Goal: Task Accomplishment & Management: Manage account settings

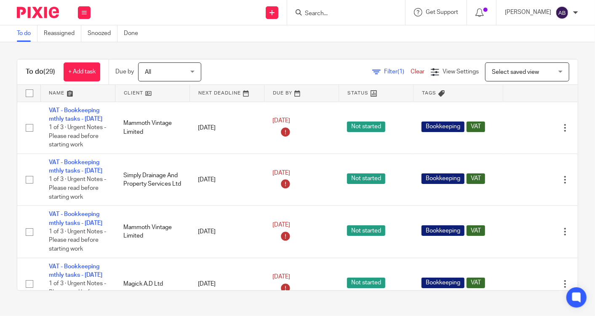
click at [349, 12] on input "Search" at bounding box center [342, 14] width 76 height 8
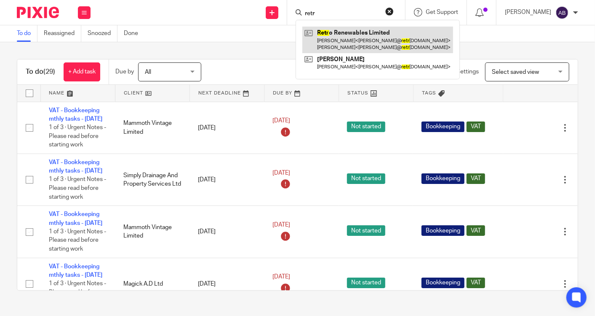
type input "retr"
click at [363, 42] on link at bounding box center [377, 40] width 151 height 26
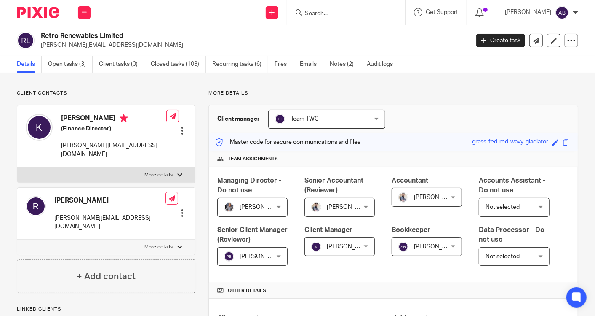
click at [322, 14] on input "Search" at bounding box center [342, 14] width 76 height 8
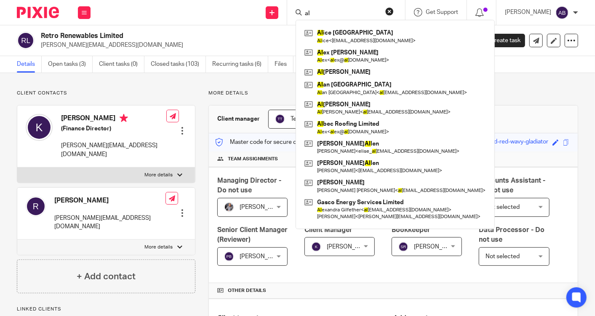
type input "a"
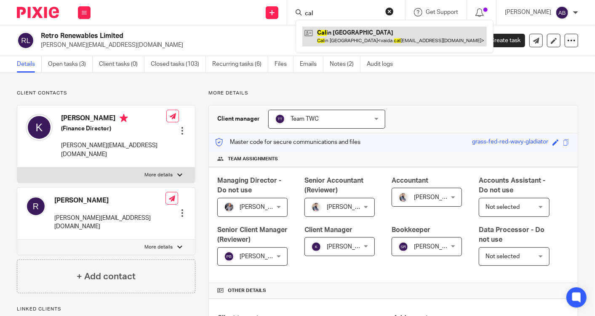
type input "cal"
click at [325, 33] on link at bounding box center [394, 36] width 185 height 19
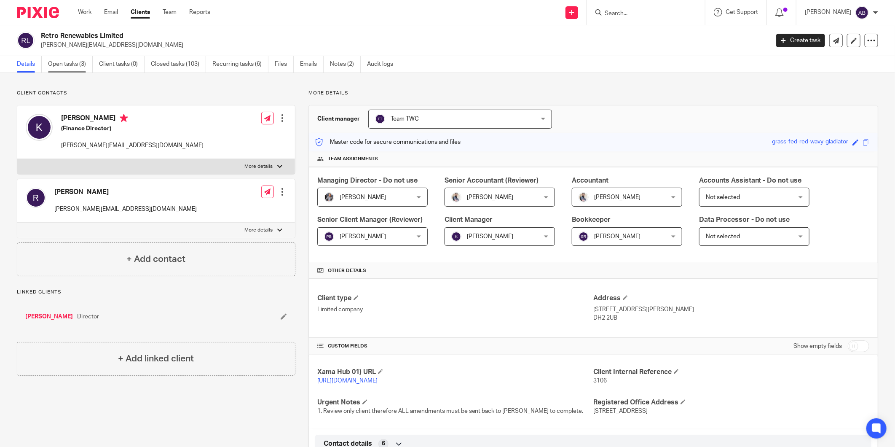
click at [59, 64] on link "Open tasks (3)" at bounding box center [70, 64] width 45 height 16
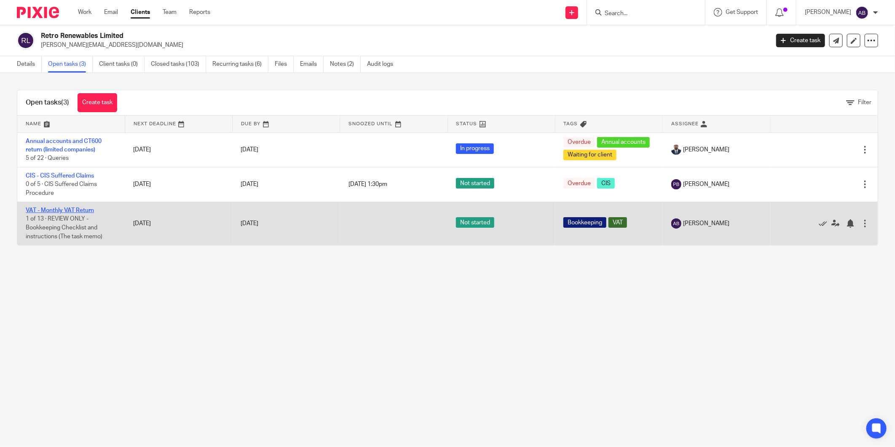
click at [83, 212] on link "VAT - Monthly VAT Return" at bounding box center [60, 210] width 68 height 6
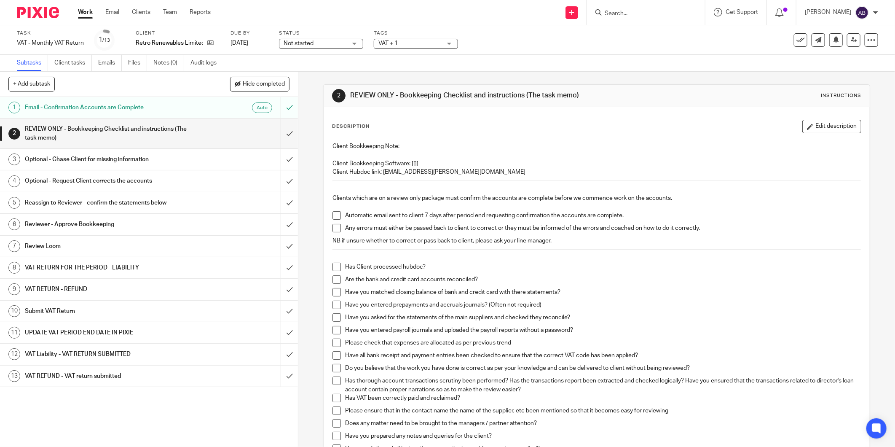
click at [332, 268] on span at bounding box center [336, 266] width 8 height 8
click at [335, 279] on span at bounding box center [336, 279] width 8 height 8
click at [332, 290] on span at bounding box center [336, 292] width 8 height 8
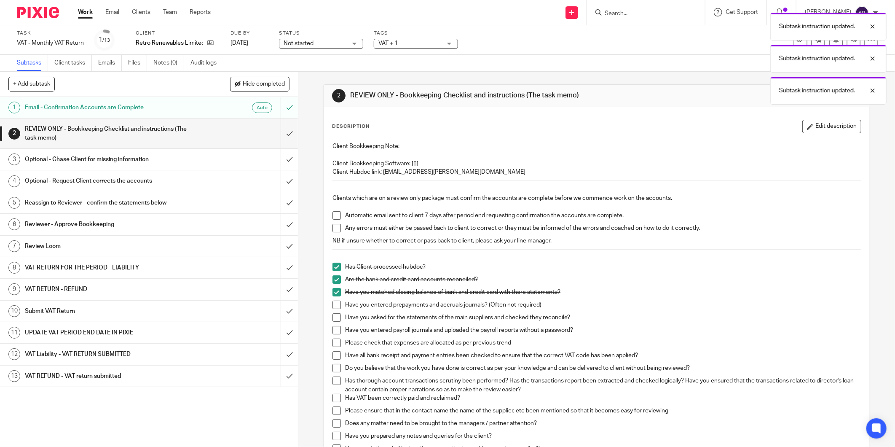
click at [332, 304] on span at bounding box center [336, 304] width 8 height 8
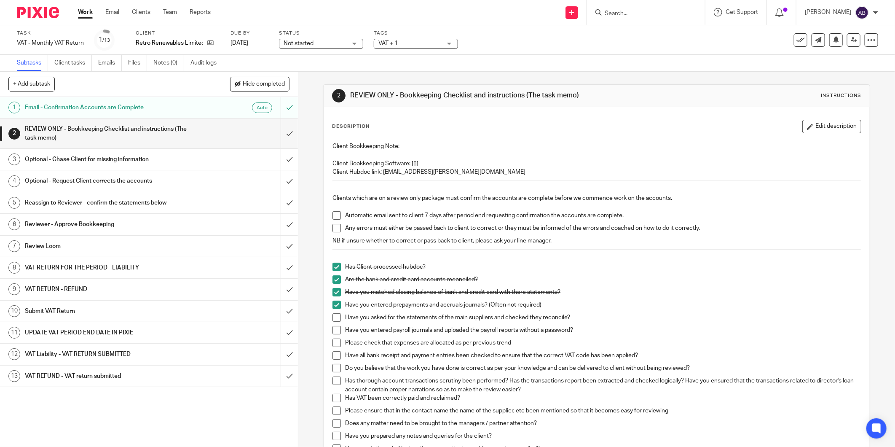
click at [334, 330] on span at bounding box center [336, 330] width 8 height 8
click at [332, 342] on span at bounding box center [336, 342] width 8 height 8
click at [332, 353] on span at bounding box center [336, 355] width 8 height 8
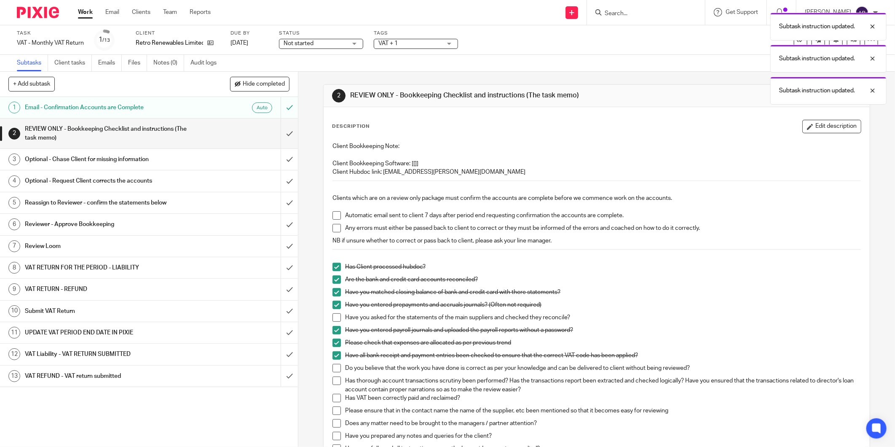
click at [332, 365] on span at bounding box center [336, 368] width 8 height 8
click at [332, 356] on span at bounding box center [336, 355] width 8 height 8
click at [333, 374] on li "Do you believe that the work you have done is correct as per your knowledge and…" at bounding box center [596, 370] width 528 height 13
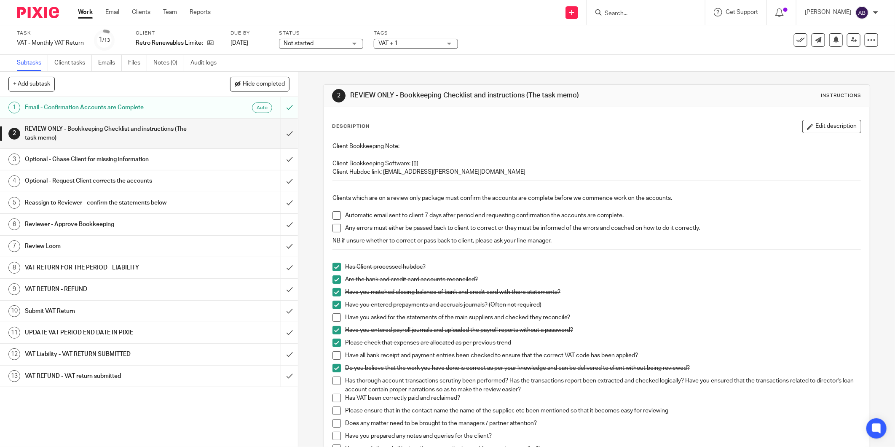
click at [334, 409] on span at bounding box center [336, 410] width 8 height 8
click at [335, 421] on span at bounding box center [336, 423] width 8 height 8
click at [334, 433] on span at bounding box center [336, 435] width 8 height 8
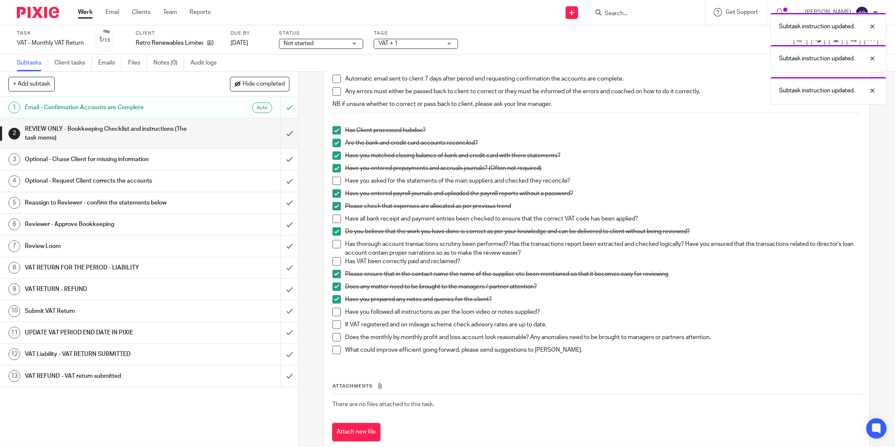
scroll to position [140, 0]
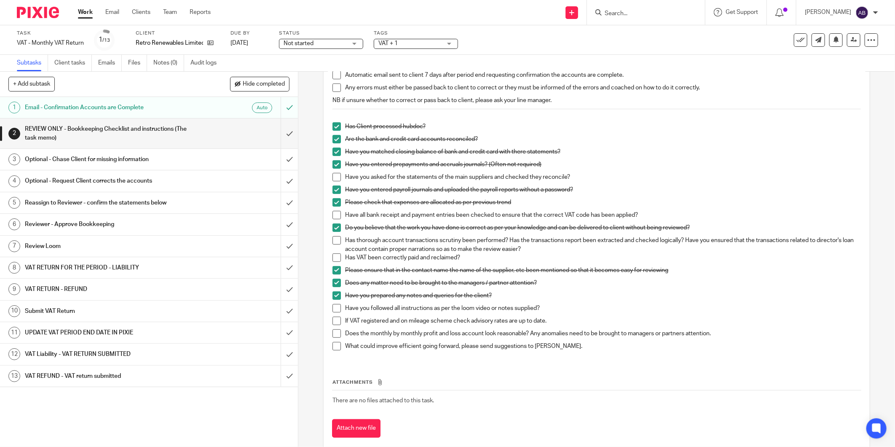
click at [195, 137] on div "REVIEW ONLY - Bookkeeping Checklist and instructions (The task memo)" at bounding box center [148, 133] width 247 height 21
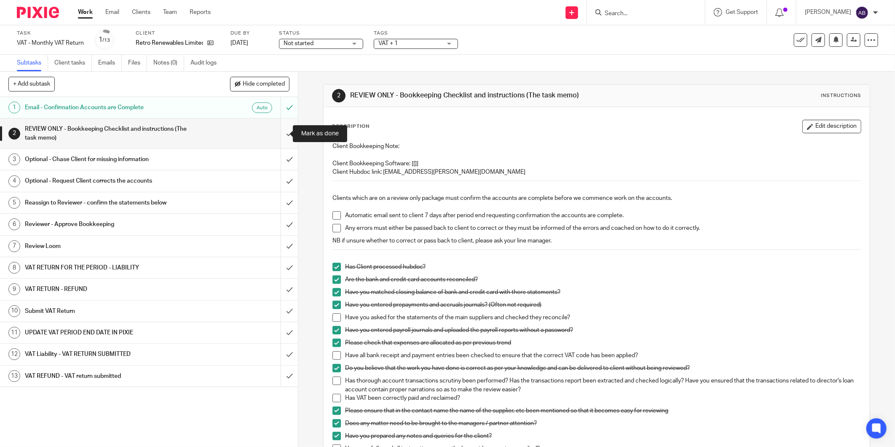
click at [281, 137] on input "submit" at bounding box center [149, 133] width 298 height 30
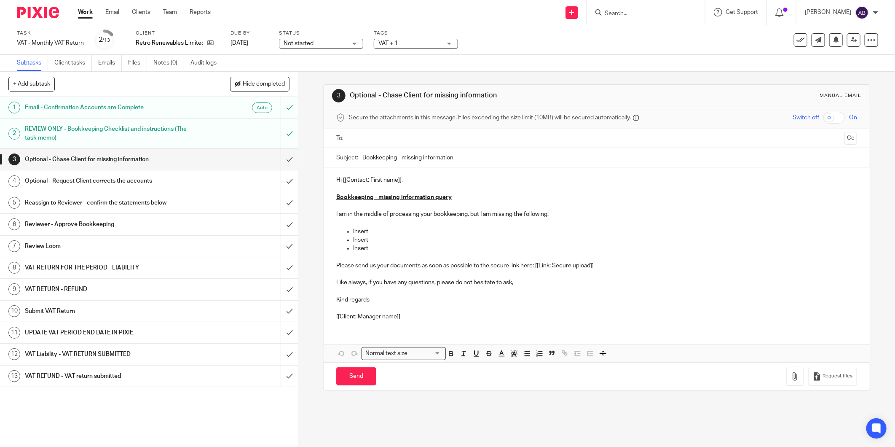
click at [153, 199] on h1 "Reassign to Reviewer - confirm the statements below" at bounding box center [107, 202] width 165 height 13
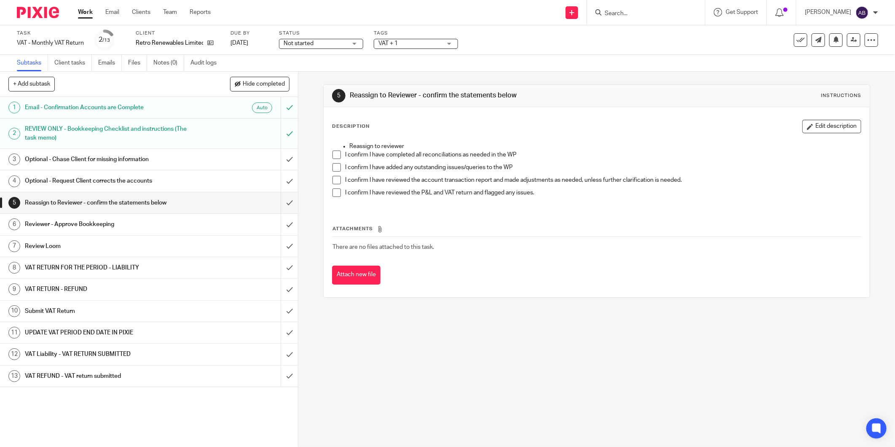
click at [153, 161] on h1 "Optional - Chase Client for missing information" at bounding box center [107, 159] width 165 height 13
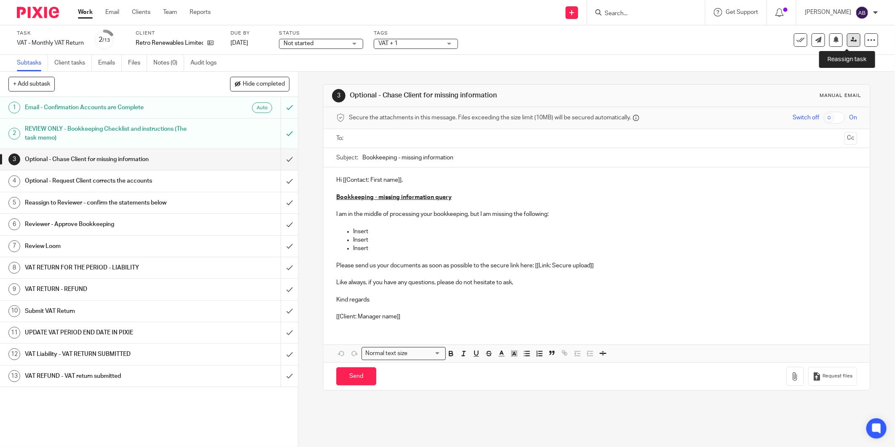
click at [847, 43] on link at bounding box center [853, 39] width 13 height 13
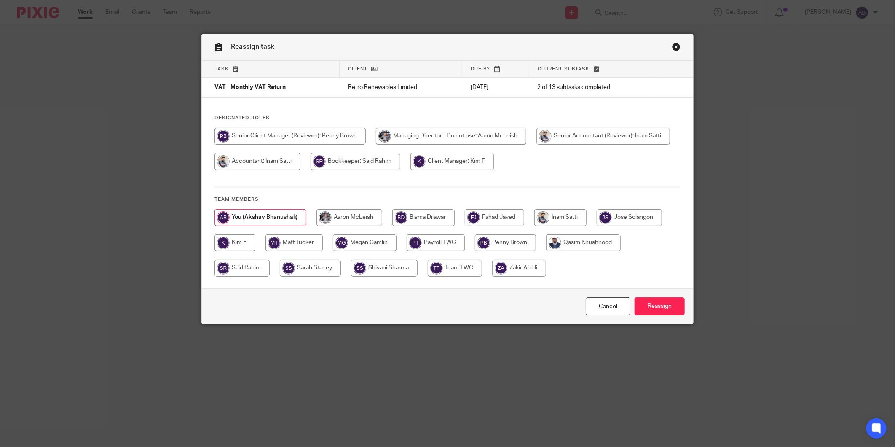
click at [486, 244] on input "radio" at bounding box center [505, 242] width 61 height 17
radio input "true"
click at [640, 304] on input "Reassign" at bounding box center [659, 306] width 50 height 18
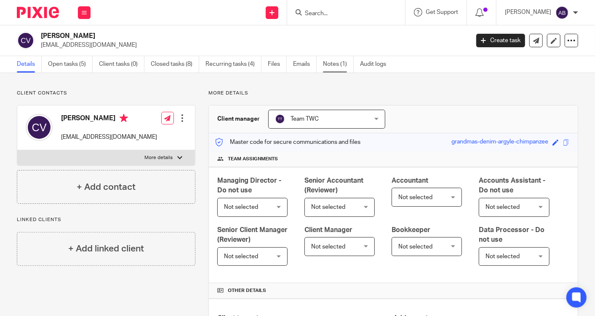
click at [325, 62] on link "Notes (1)" at bounding box center [338, 64] width 31 height 16
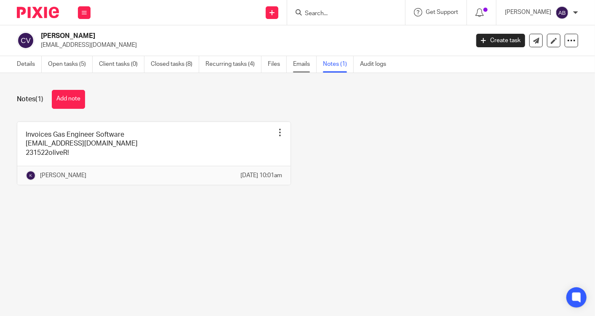
click at [299, 62] on link "Emails" at bounding box center [305, 64] width 24 height 16
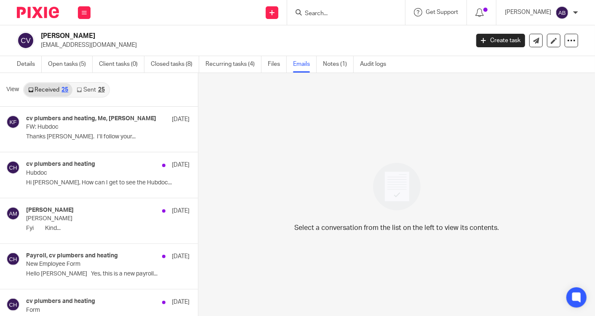
click at [88, 90] on link "Sent 25" at bounding box center [90, 89] width 36 height 13
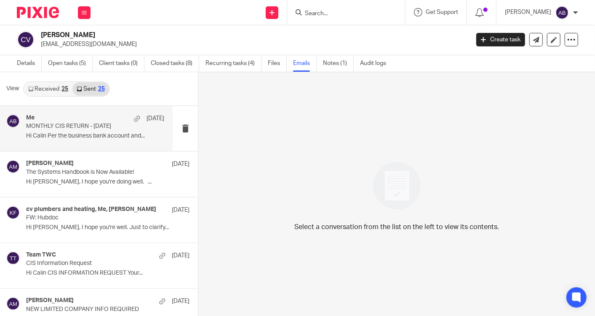
click at [103, 133] on p "Hi Calin Per the business bank account and..." at bounding box center [95, 135] width 138 height 7
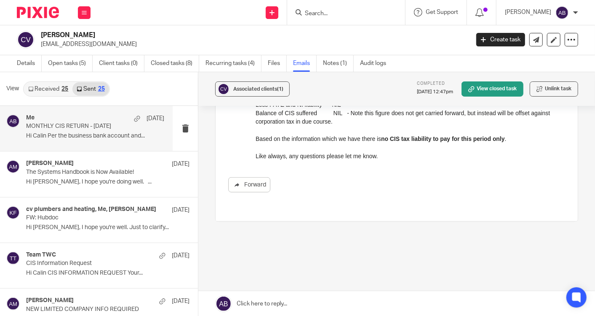
scroll to position [154, 0]
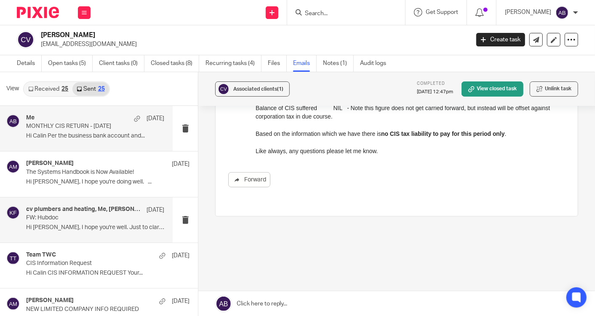
click at [101, 224] on p "Hi Calin, I hope you're well. Just to clarify..." at bounding box center [95, 227] width 138 height 7
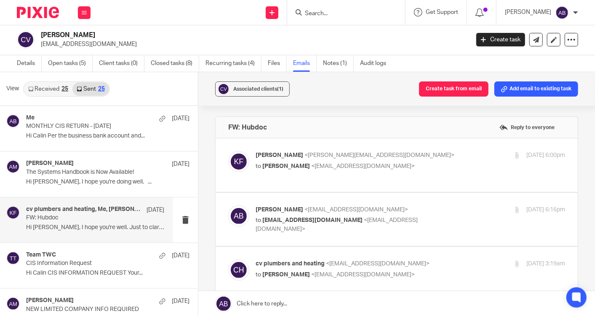
scroll to position [0, 0]
click at [452, 176] on div "Kim Faulkner <kim@togetherwecount.co.uk> to Akshay Bhanushali <akshay@togetherw…" at bounding box center [396, 165] width 337 height 28
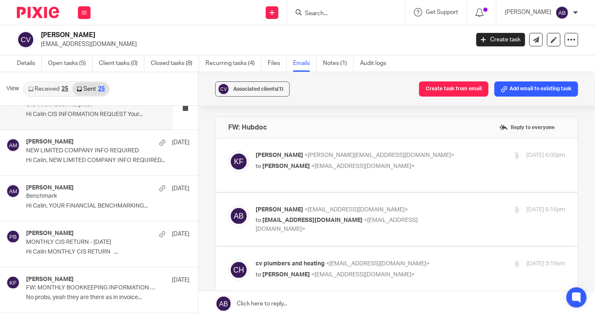
scroll to position [187, 0]
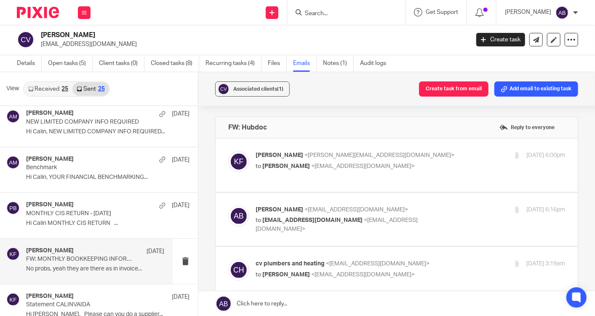
click at [65, 259] on p "FW: MONTHLY BOOKKEEPING INFORMATION REQUEST" at bounding box center [81, 258] width 110 height 7
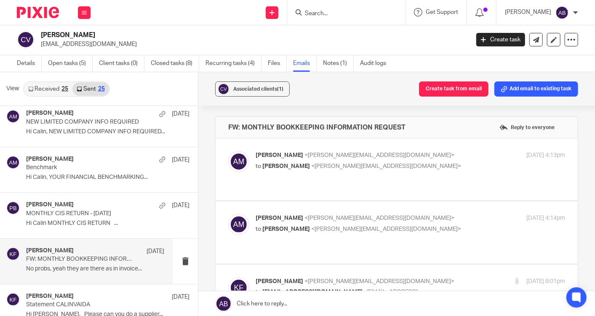
scroll to position [0, 0]
click at [428, 177] on div "Aaron Mcleish <aaron@togetherwecount.co.uk> to Kim Faulkner <kim@togetherwecoun…" at bounding box center [396, 169] width 337 height 37
click at [428, 162] on p "to Kim Faulkner <kim@togetherwecount.co.uk>" at bounding box center [359, 166] width 206 height 9
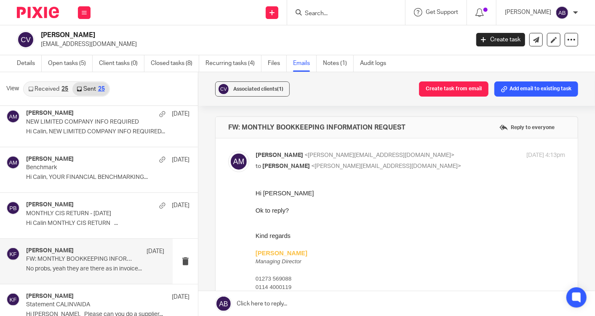
click at [428, 162] on p "to Kim Faulkner <kim@togetherwecount.co.uk>" at bounding box center [359, 166] width 206 height 9
checkbox input "false"
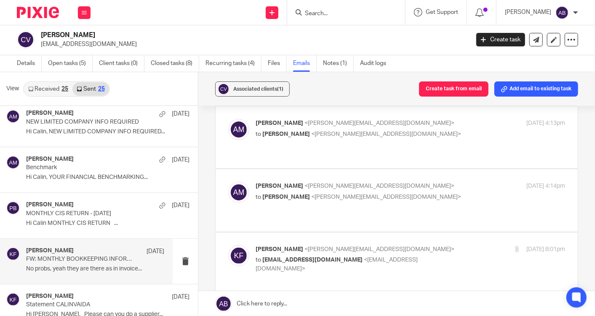
scroll to position [47, 0]
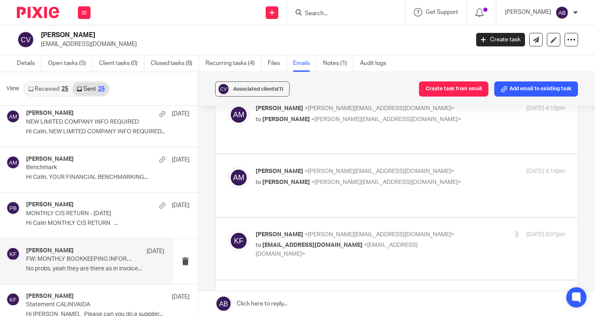
click at [430, 167] on p "Aaron Mcleish <aaron@togetherwecount.co.uk>" at bounding box center [359, 171] width 206 height 9
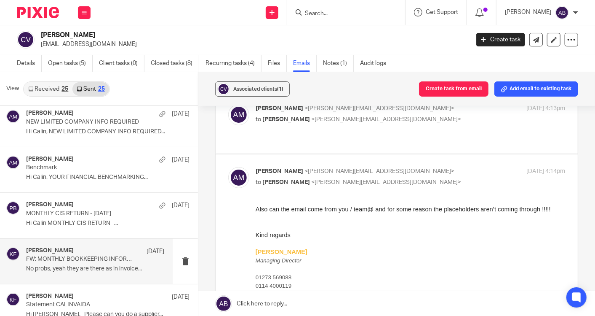
scroll to position [0, 0]
click at [430, 167] on p "Aaron Mcleish <aaron@togetherwecount.co.uk>" at bounding box center [359, 171] width 206 height 9
checkbox input "false"
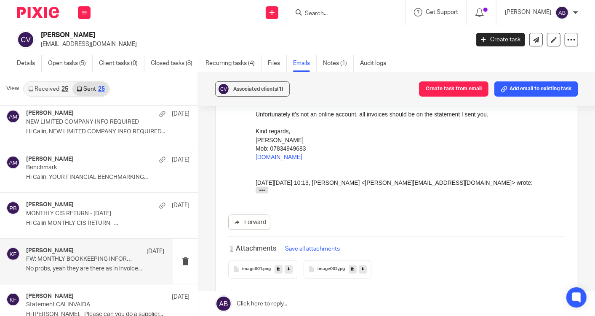
scroll to position [749, 0]
